Goal: Transaction & Acquisition: Purchase product/service

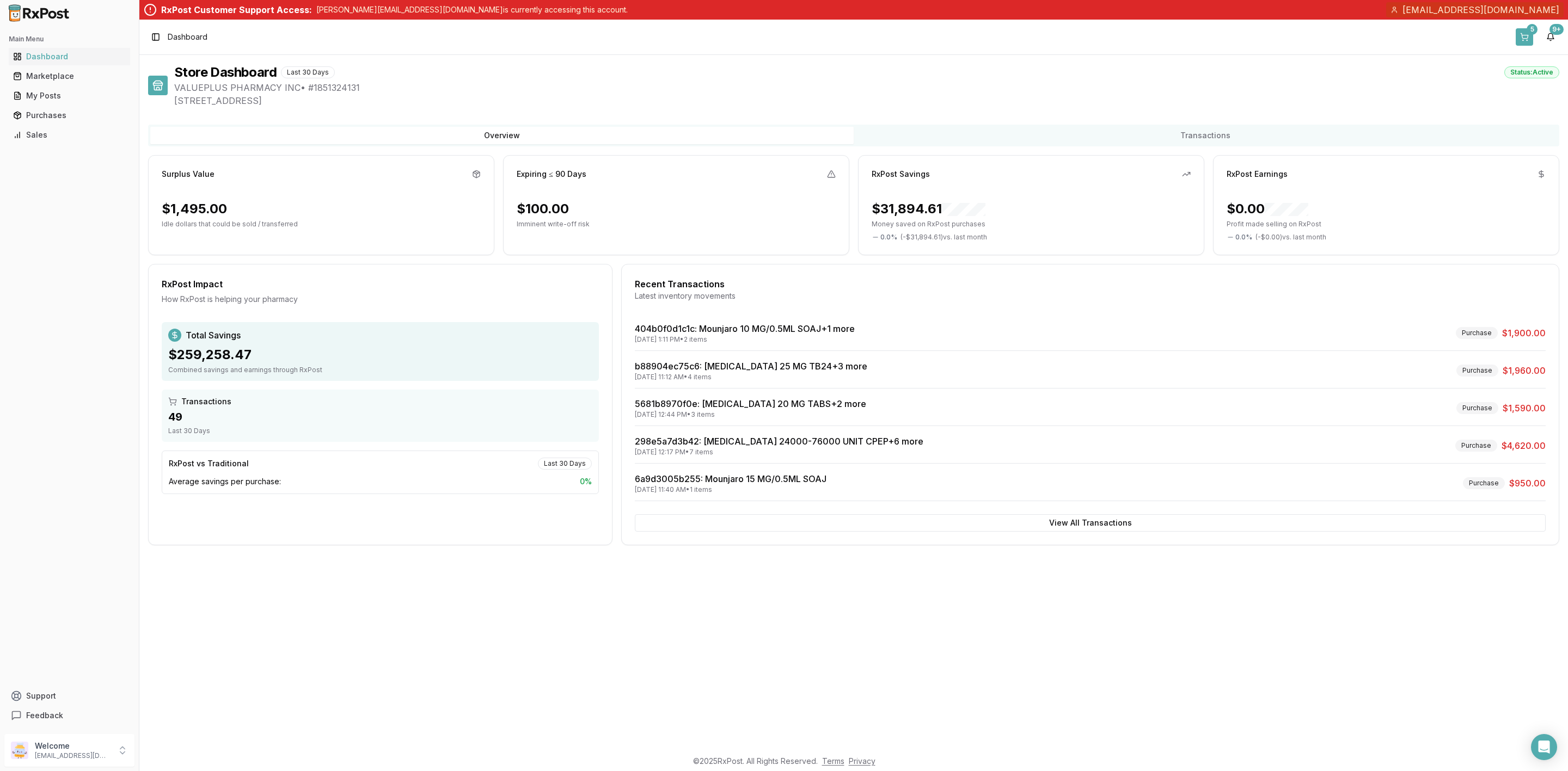
drag, startPoint x: 0, startPoint y: 0, endPoint x: 1529, endPoint y: 41, distance: 1529.5
click at [1529, 41] on button "5" at bounding box center [1524, 36] width 17 height 17
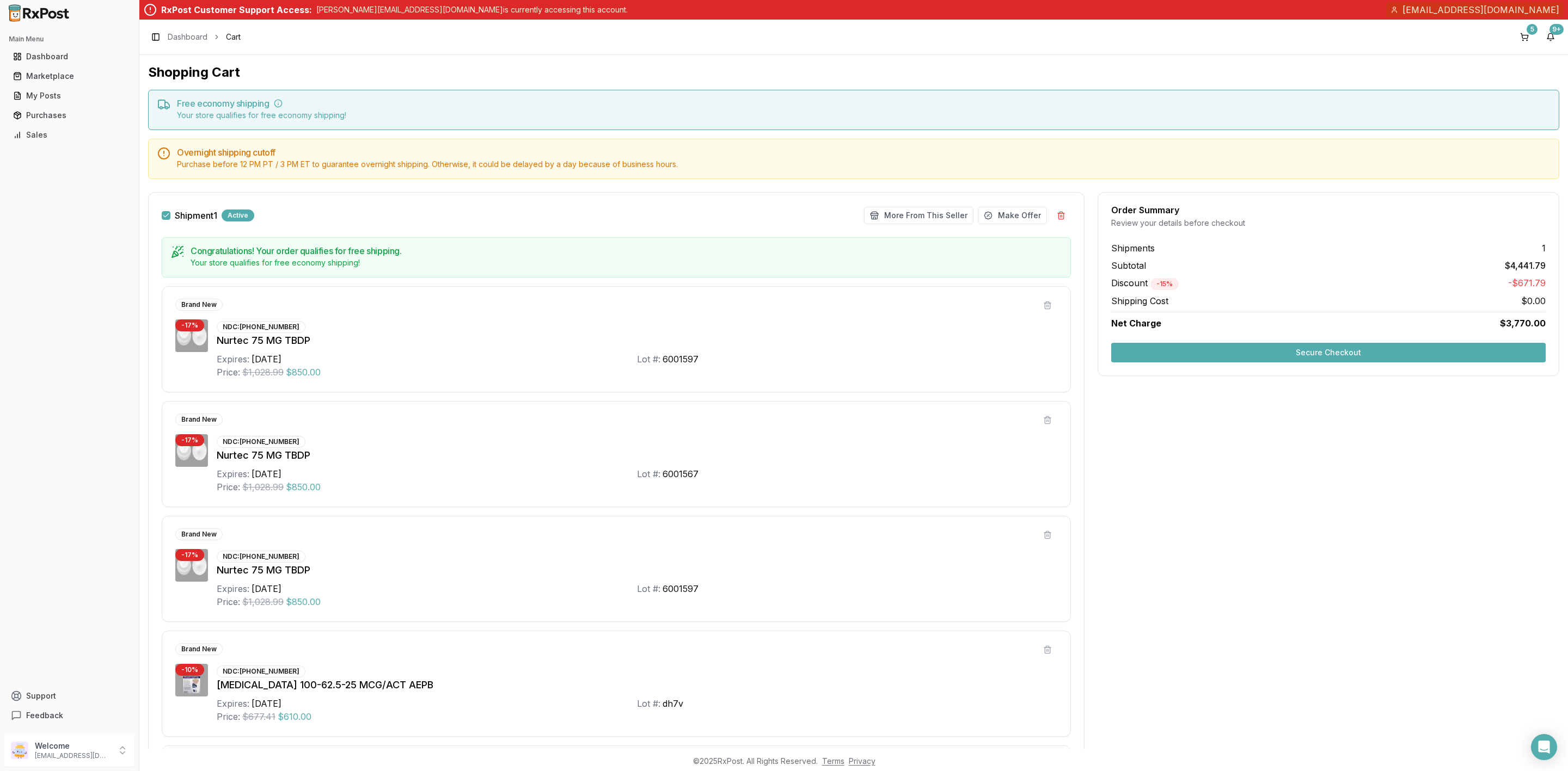
scroll to position [230, 0]
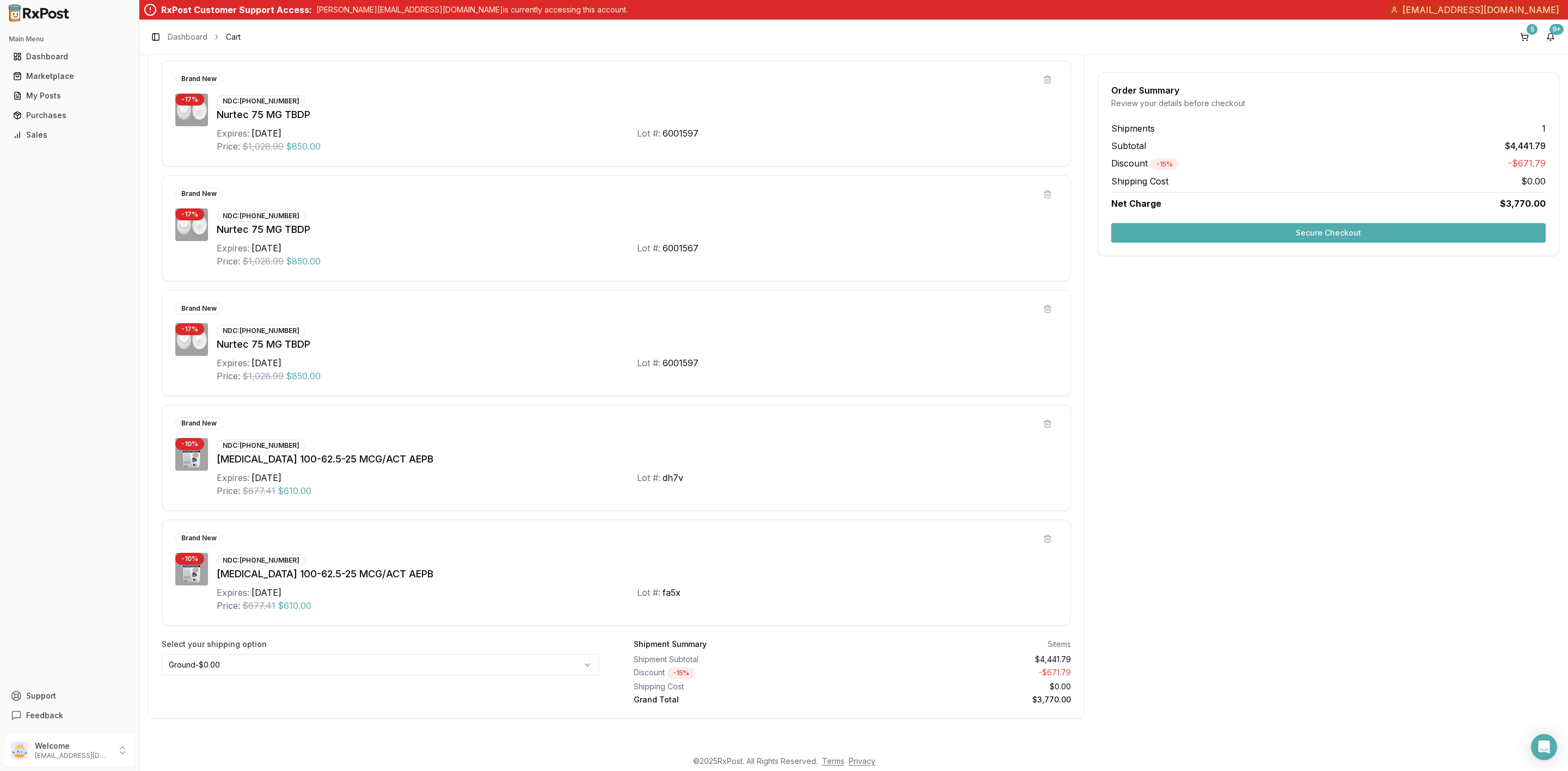
click at [1381, 233] on button "Secure Checkout" at bounding box center [1328, 233] width 434 height 20
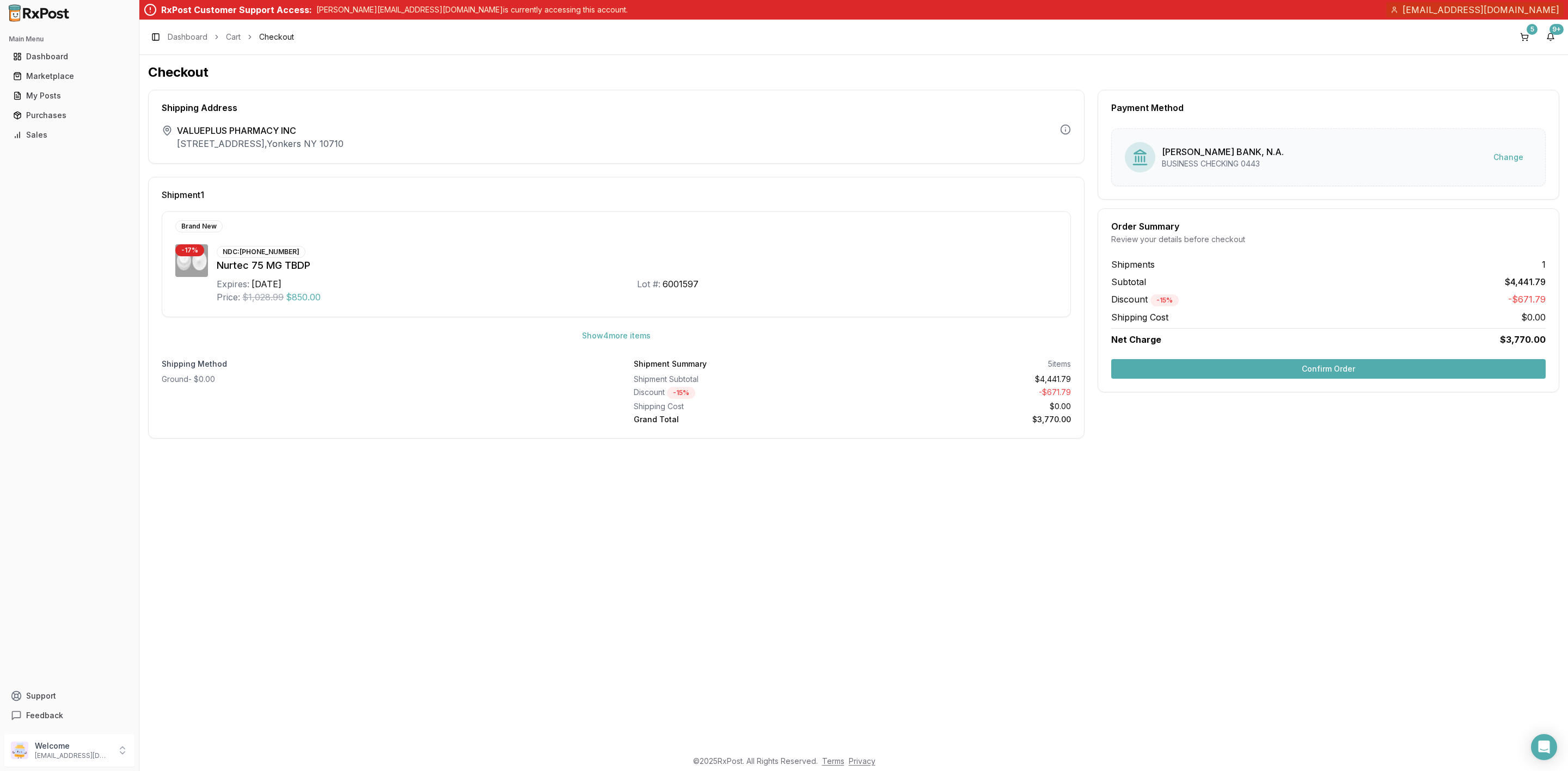
click at [1253, 368] on button "Confirm Order" at bounding box center [1328, 369] width 434 height 20
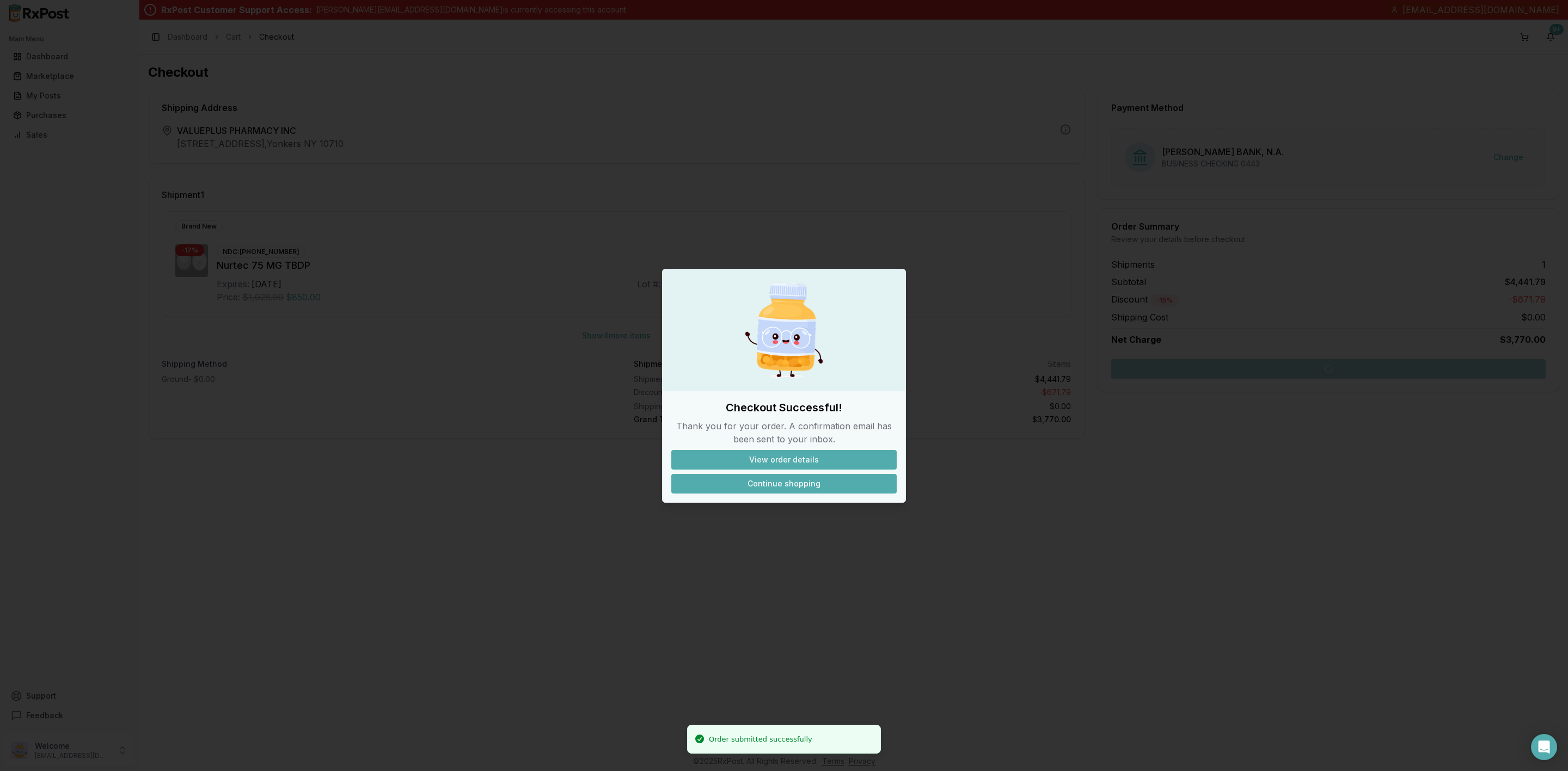
click at [807, 479] on button "Continue shopping" at bounding box center [783, 484] width 225 height 20
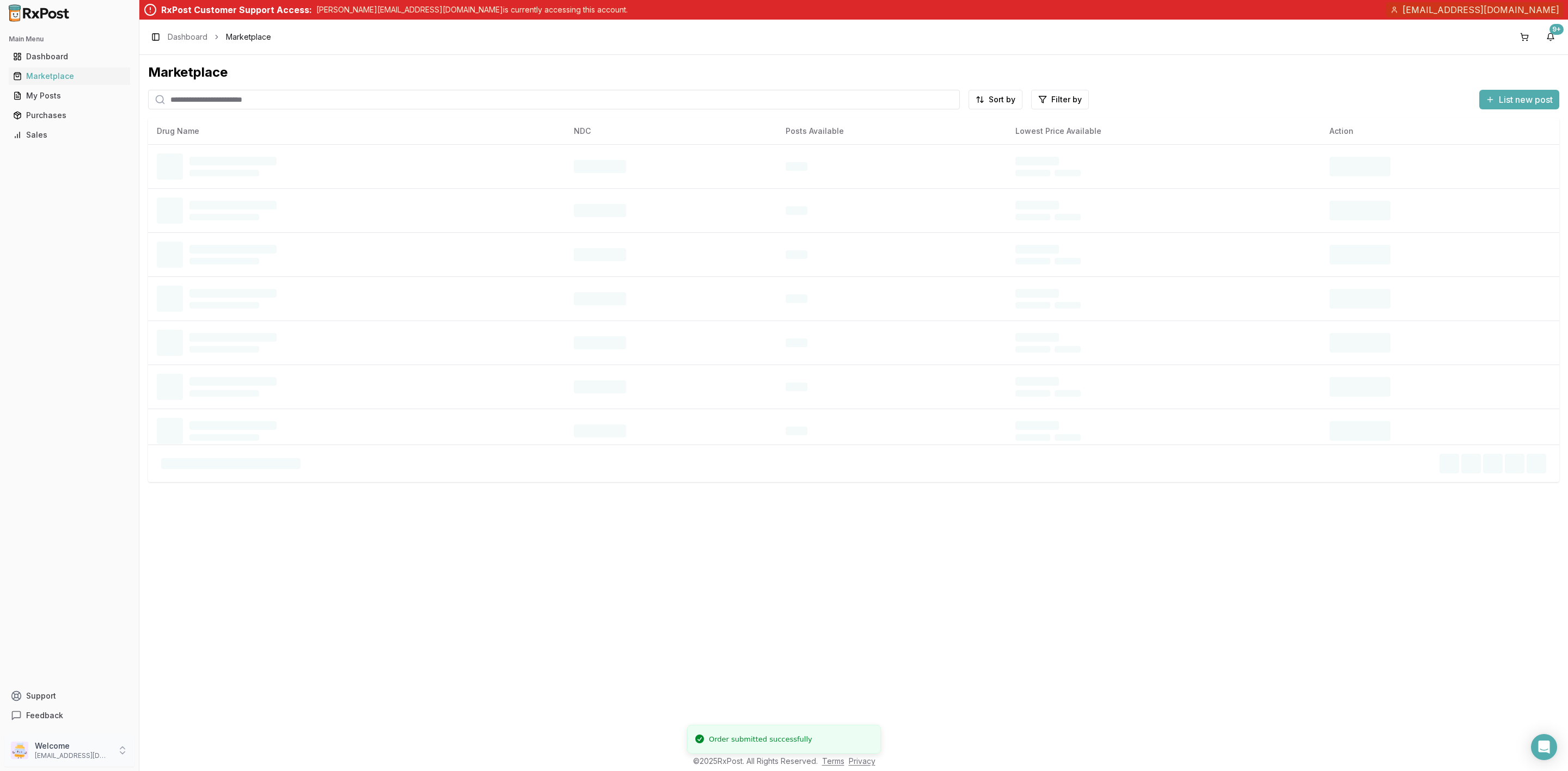
click at [85, 745] on p "Welcome" at bounding box center [73, 746] width 76 height 11
click at [173, 747] on span "Sign Out" at bounding box center [197, 753] width 103 height 11
